Goal: Find specific page/section: Find specific page/section

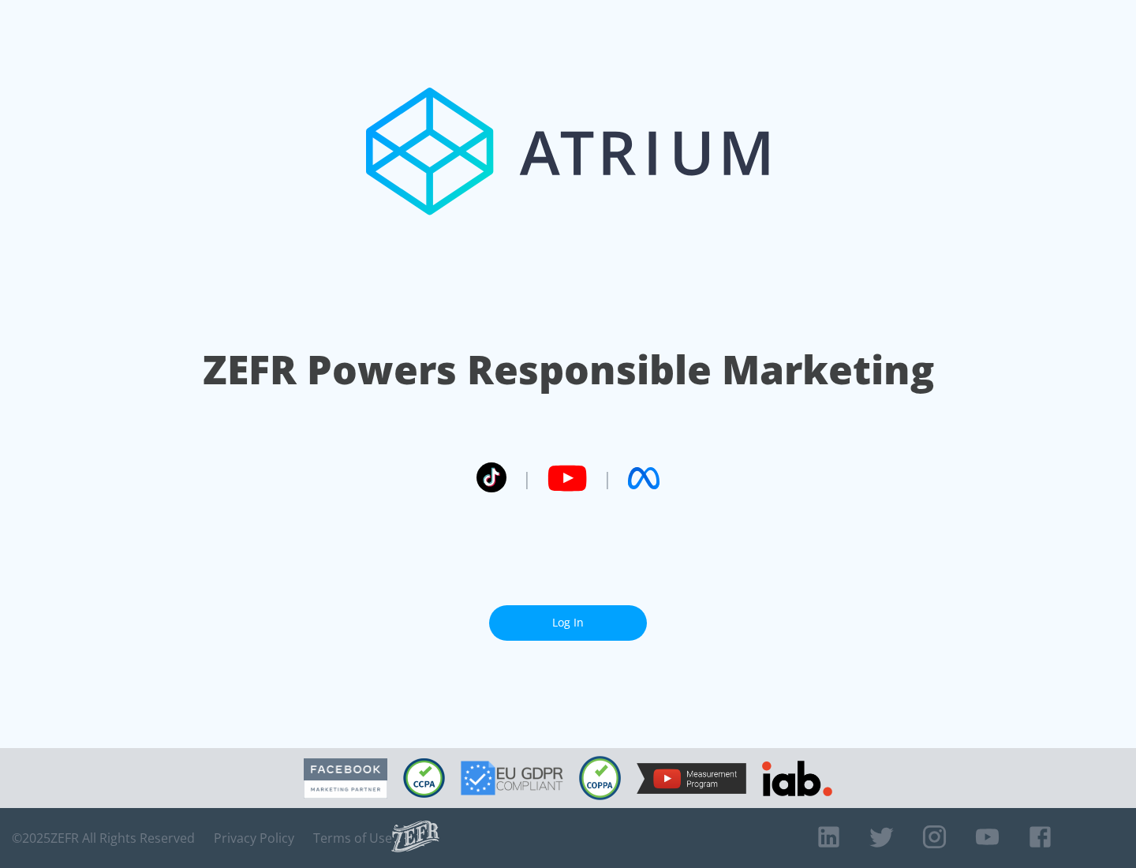
click at [568, 622] on link "Log In" at bounding box center [568, 623] width 158 height 36
